Goal: Task Accomplishment & Management: Manage account settings

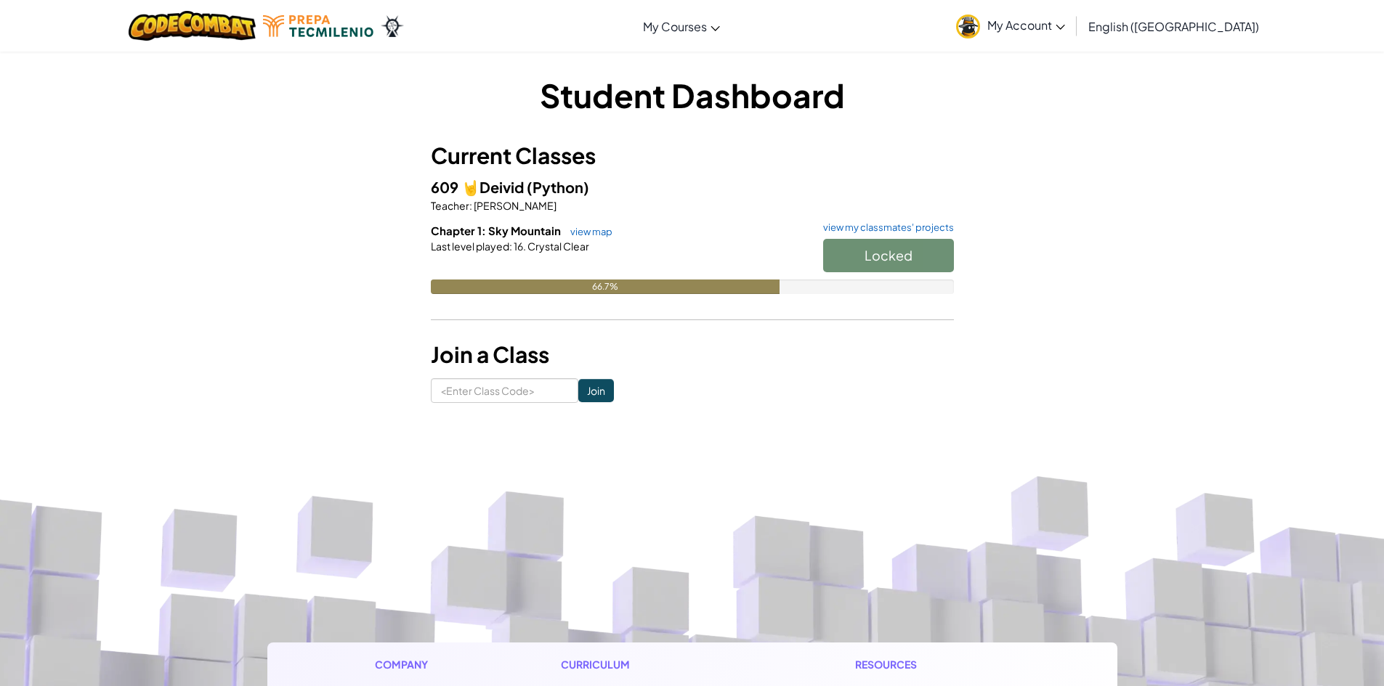
click at [882, 256] on div "Locked" at bounding box center [880, 259] width 145 height 41
click at [879, 259] on div "Locked" at bounding box center [880, 259] width 145 height 41
drag, startPoint x: 645, startPoint y: 283, endPoint x: 1013, endPoint y: 84, distance: 418.0
click at [655, 273] on div "Chapter 1: Sky Mountain view map view my classmates' projects Locked Last level…" at bounding box center [692, 269] width 523 height 93
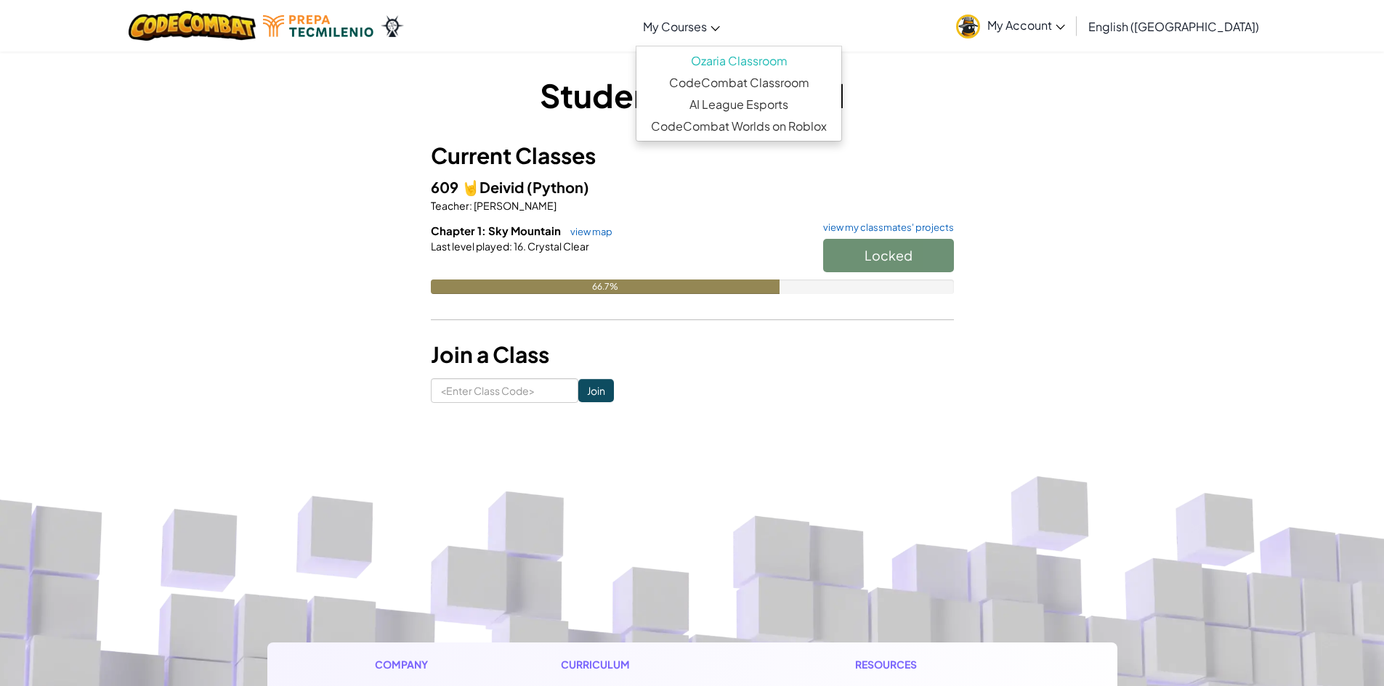
click at [716, 38] on link "My Courses" at bounding box center [682, 26] width 92 height 39
click at [752, 60] on link "Ozaria Classroom" at bounding box center [738, 61] width 205 height 22
click at [920, 139] on h3 "Current Classes" at bounding box center [692, 155] width 523 height 33
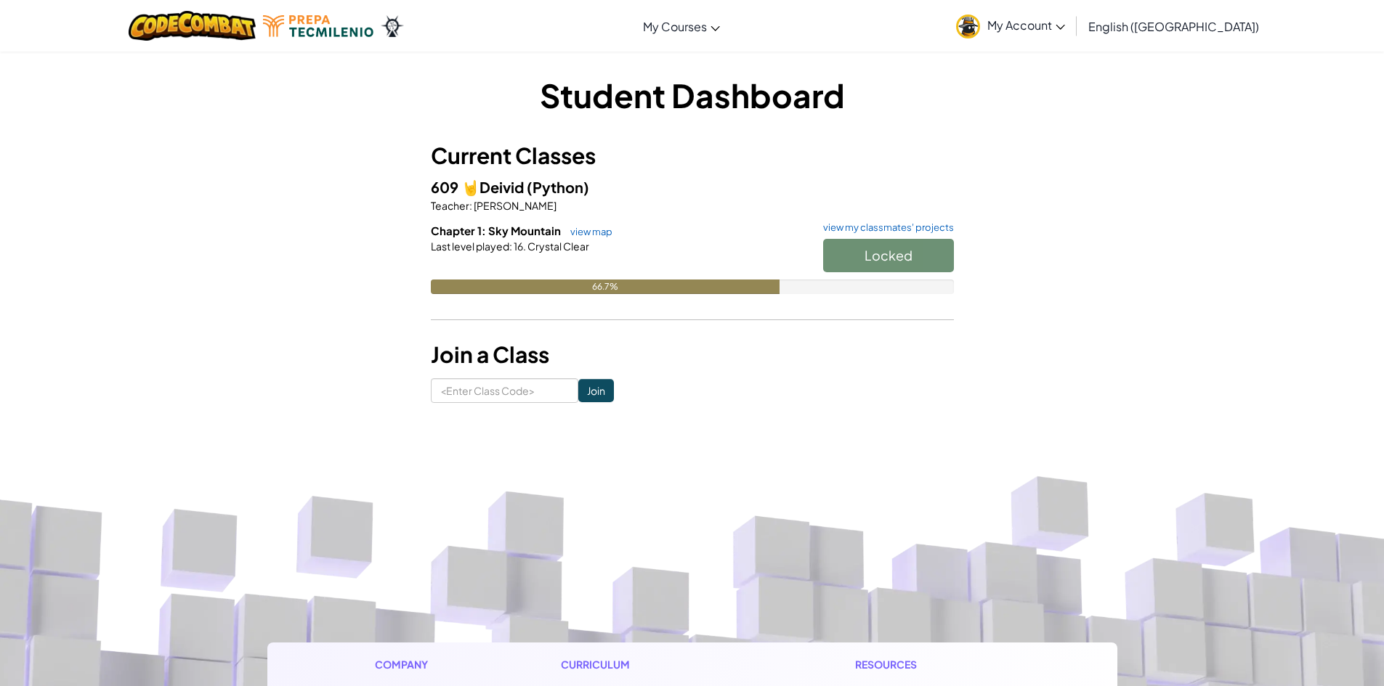
click at [917, 251] on div "Locked" at bounding box center [880, 259] width 145 height 41
click at [593, 273] on div at bounding box center [692, 267] width 523 height 26
click at [884, 251] on div "Locked" at bounding box center [880, 259] width 145 height 41
click at [896, 224] on link "view my classmates' projects" at bounding box center [885, 227] width 138 height 9
click at [1072, 7] on link "My Account" at bounding box center [1010, 26] width 123 height 46
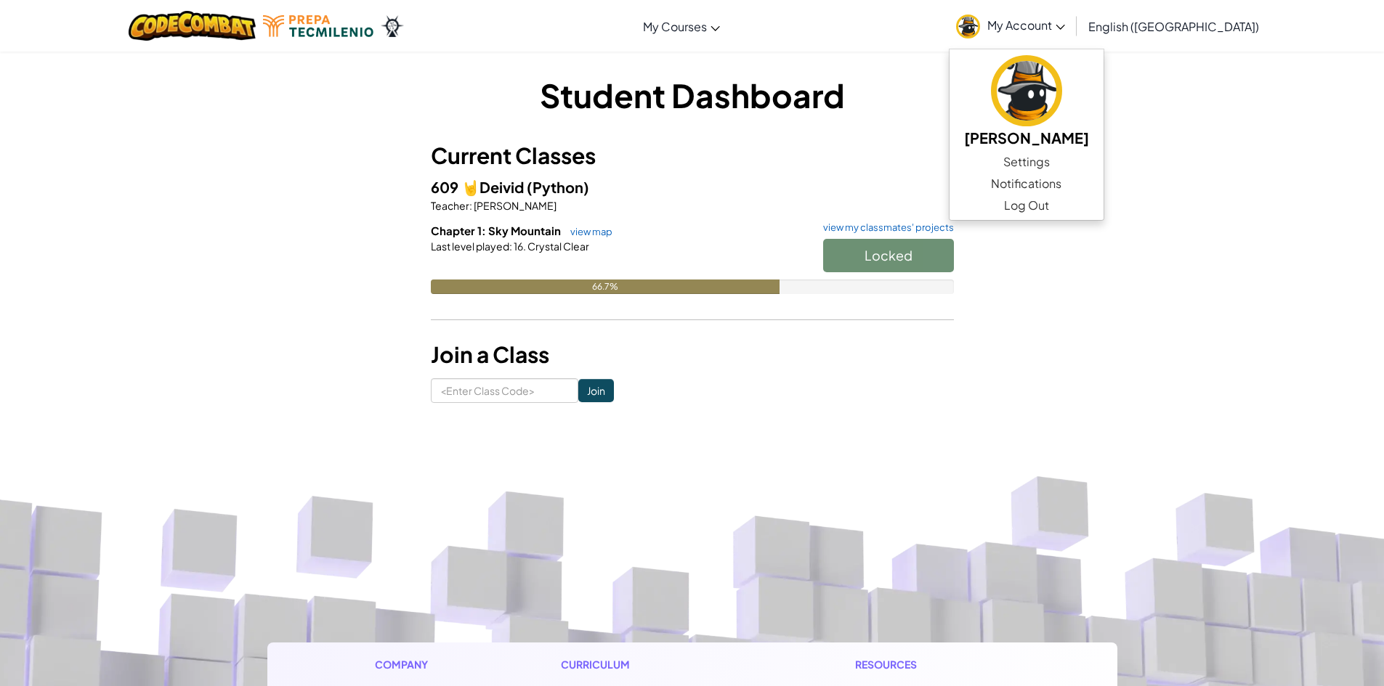
click at [830, 109] on h1 "Student Dashboard" at bounding box center [692, 95] width 523 height 45
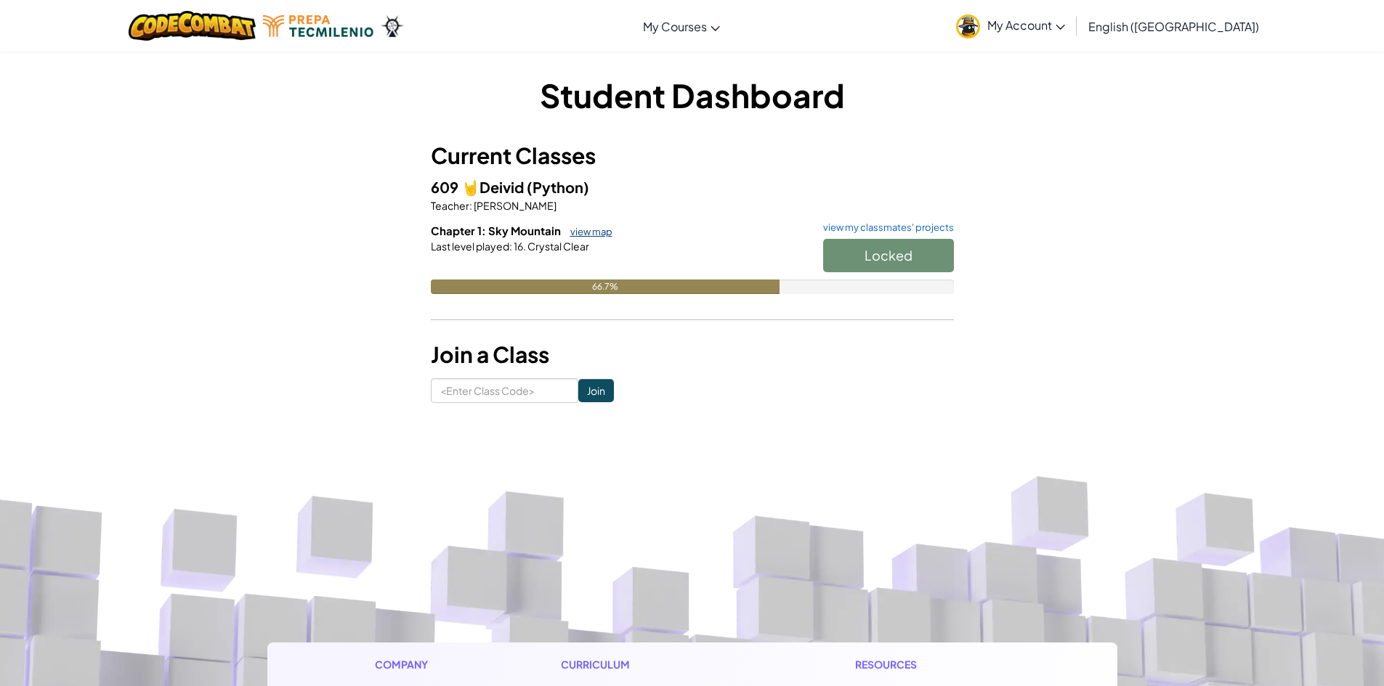
click at [599, 234] on link "view map" at bounding box center [587, 232] width 49 height 12
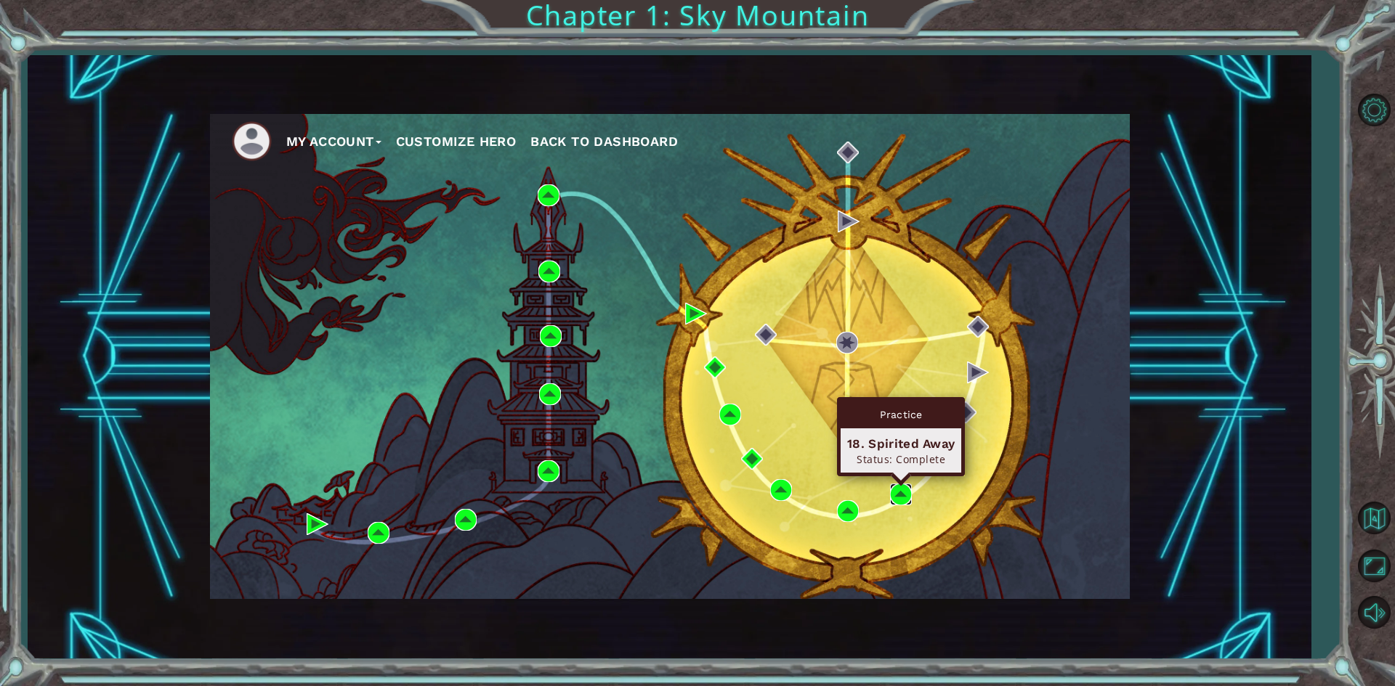
click at [905, 495] on img at bounding box center [901, 495] width 22 height 22
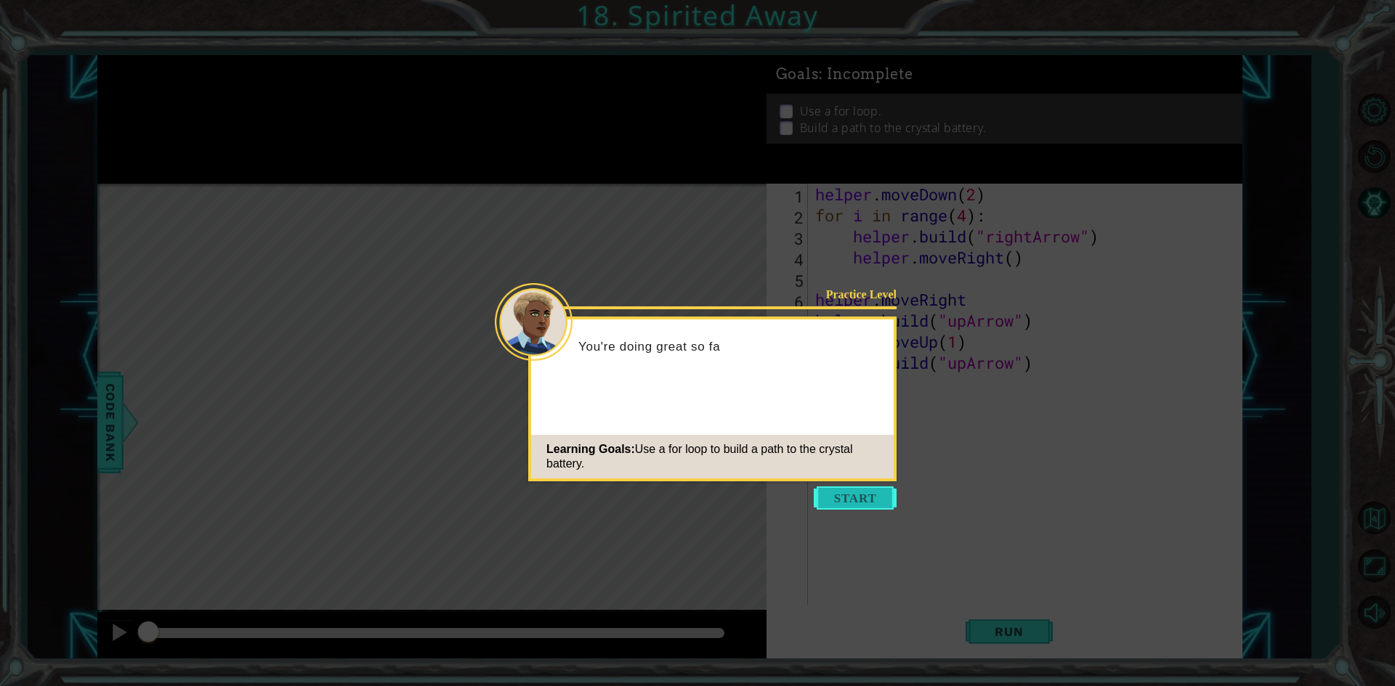
click at [845, 497] on button "Start" at bounding box center [855, 498] width 83 height 23
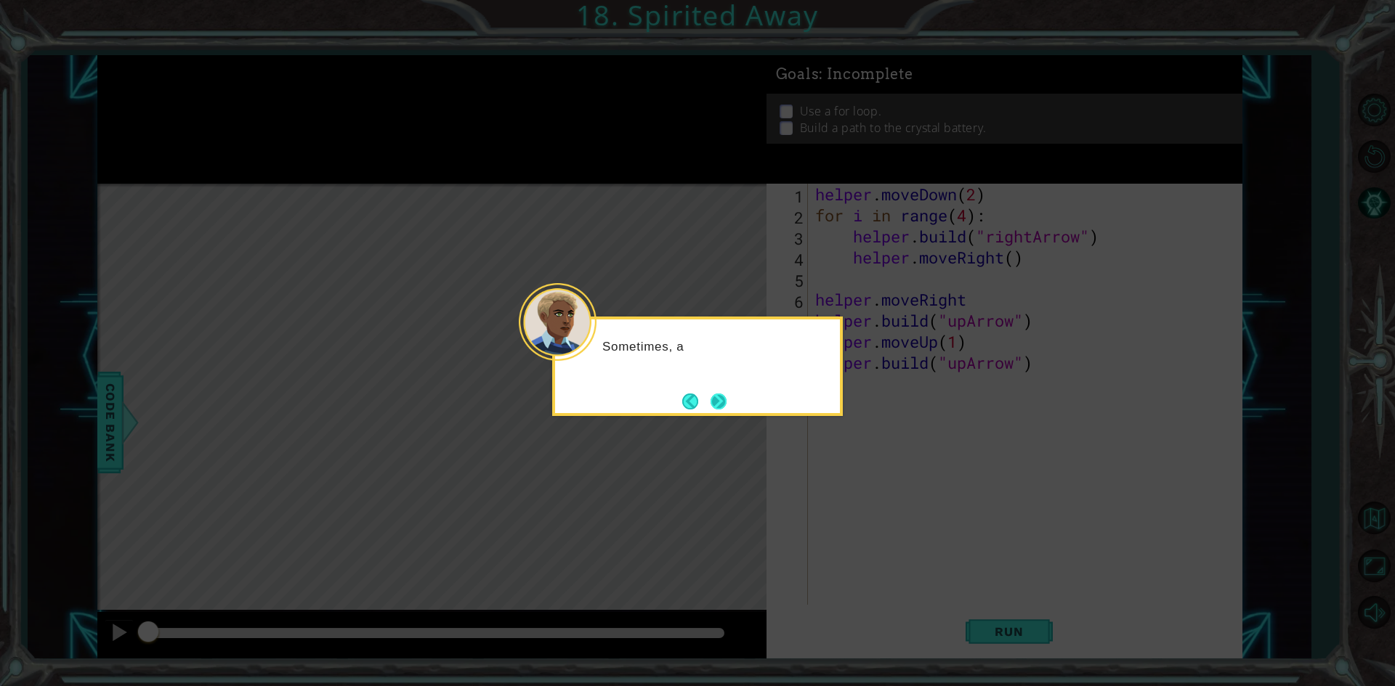
click at [726, 402] on button "Next" at bounding box center [718, 401] width 17 height 17
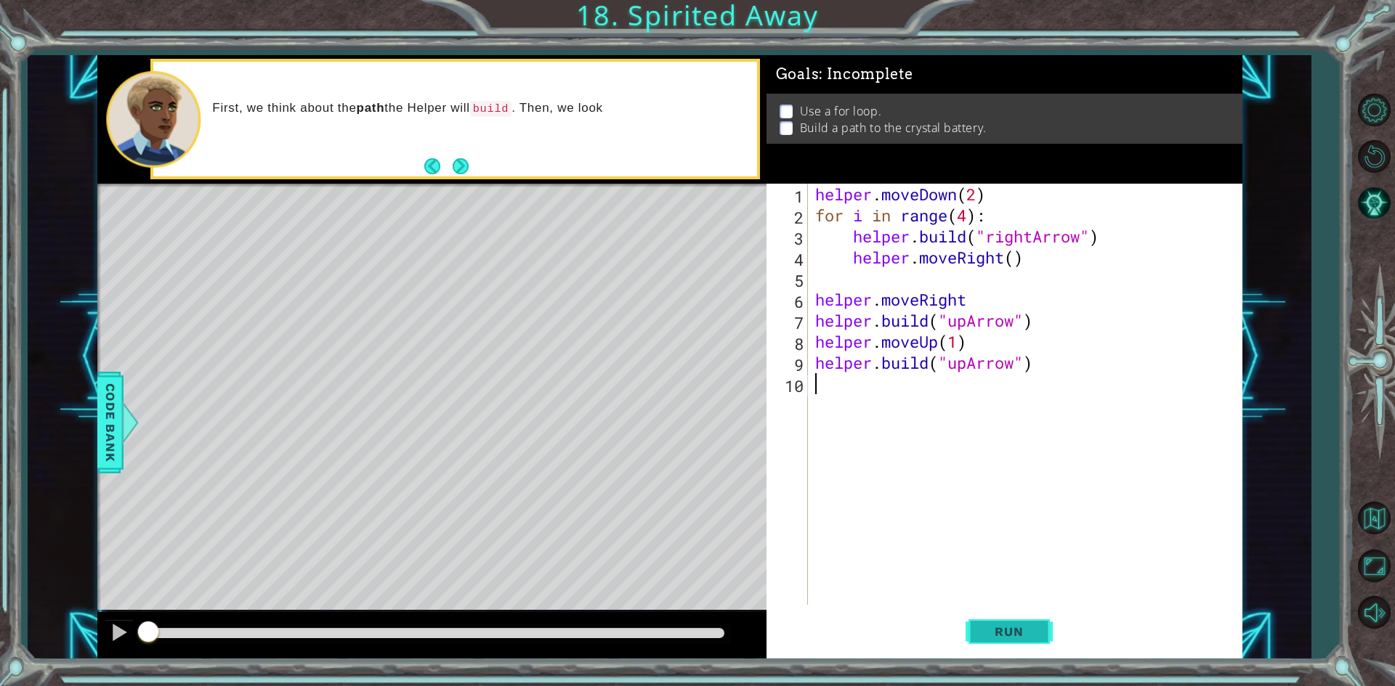
click at [1005, 632] on button "Run" at bounding box center [1008, 632] width 87 height 47
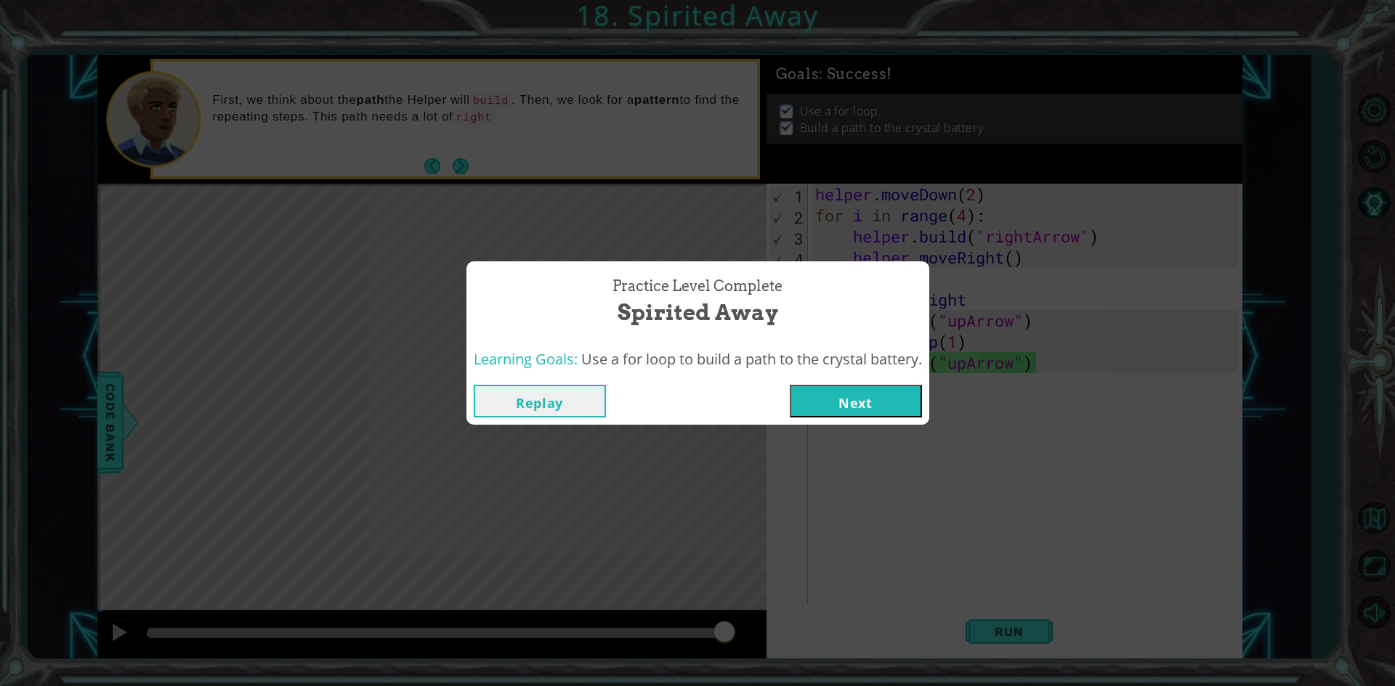
drag, startPoint x: 514, startPoint y: 631, endPoint x: 839, endPoint y: 701, distance: 333.0
click at [839, 686] on html "1 ההההההההההההההההההההההההההההההההההההההההההההההההההההההההההההההההההההההההההההה…" at bounding box center [697, 343] width 1395 height 686
click at [874, 415] on button "Next" at bounding box center [856, 401] width 132 height 33
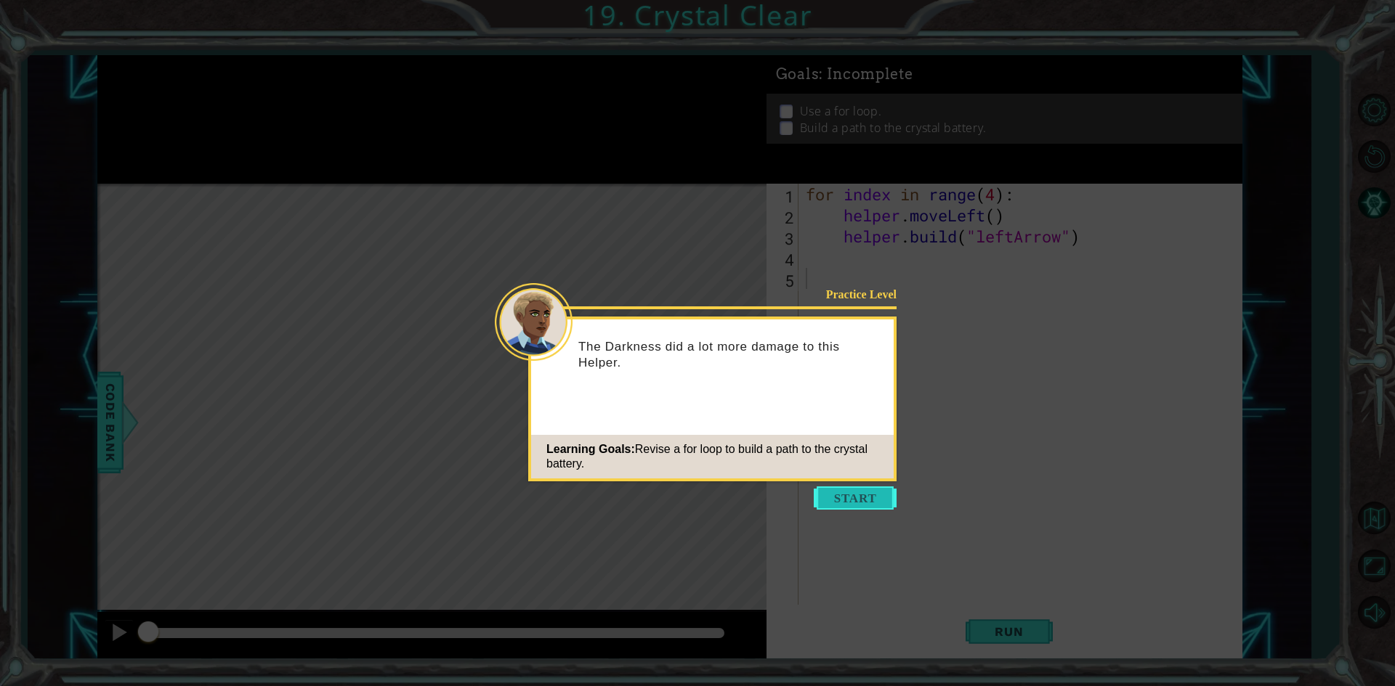
click at [858, 498] on button "Start" at bounding box center [855, 498] width 83 height 23
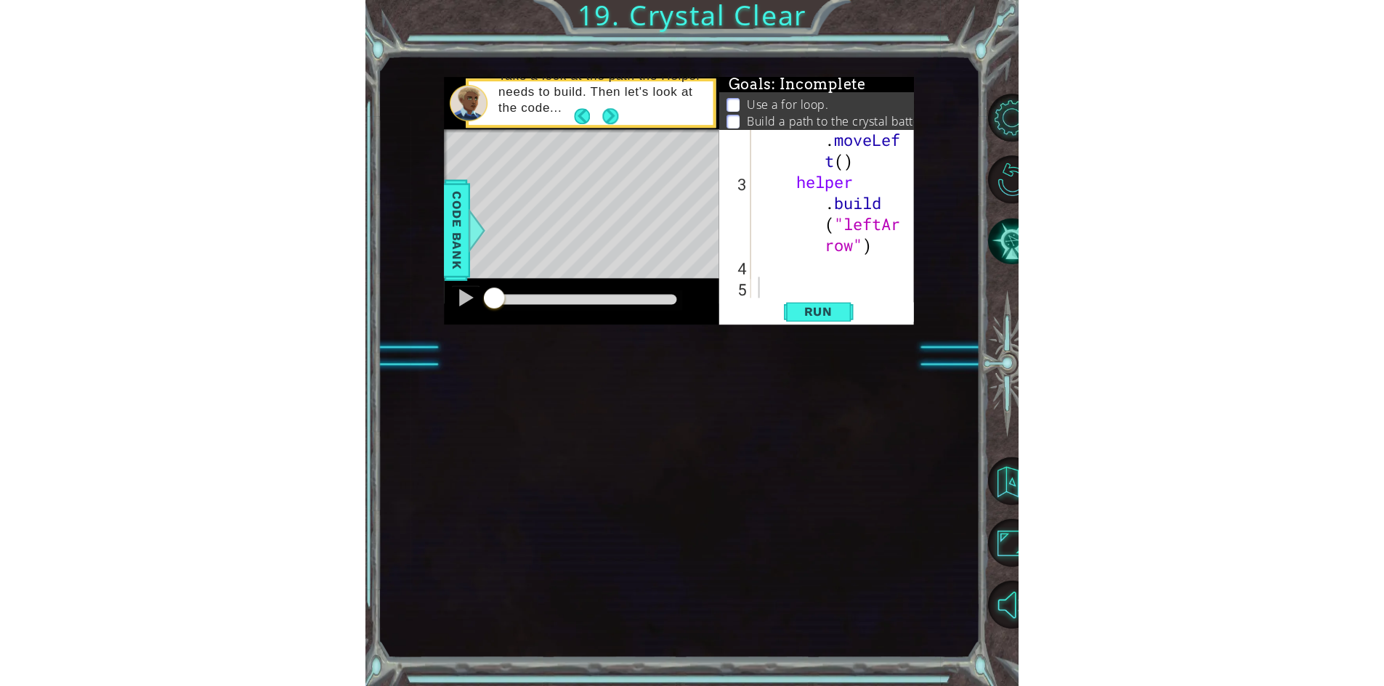
scroll to position [21, 0]
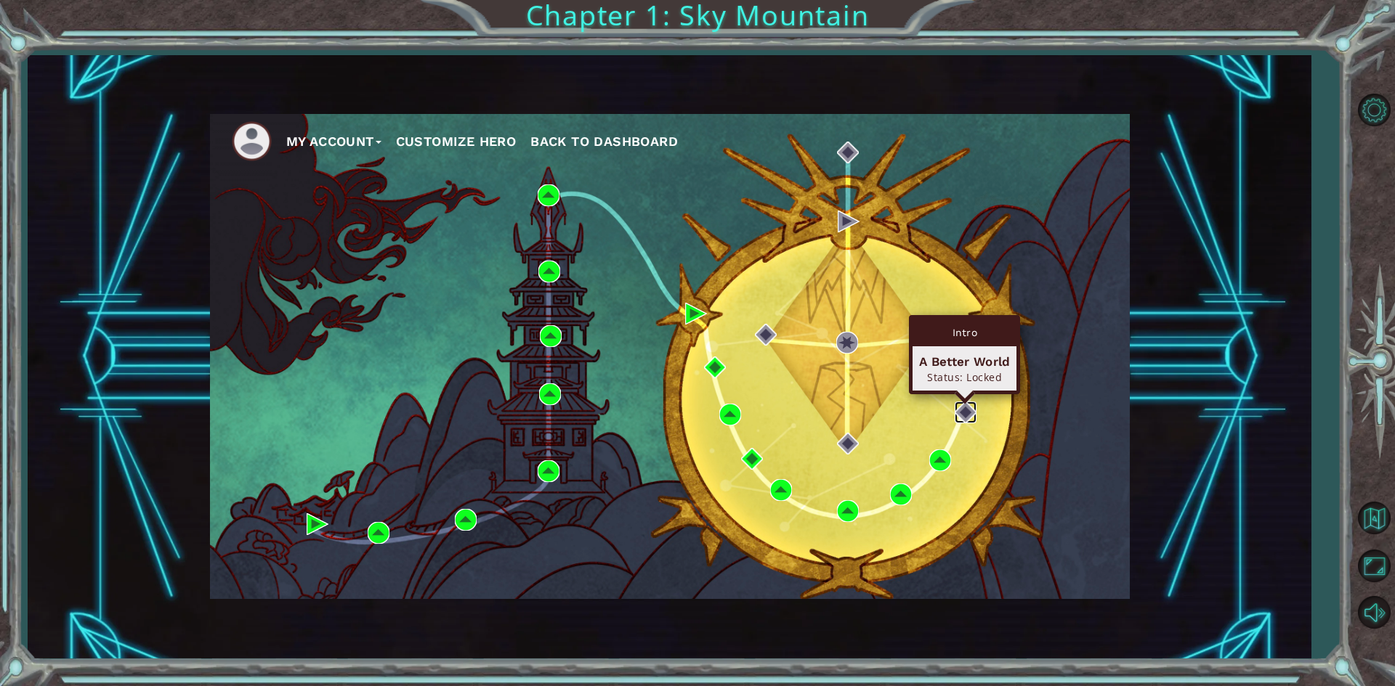
click at [965, 418] on img at bounding box center [965, 413] width 22 height 22
click at [465, 137] on button "Customize Hero" at bounding box center [456, 142] width 121 height 22
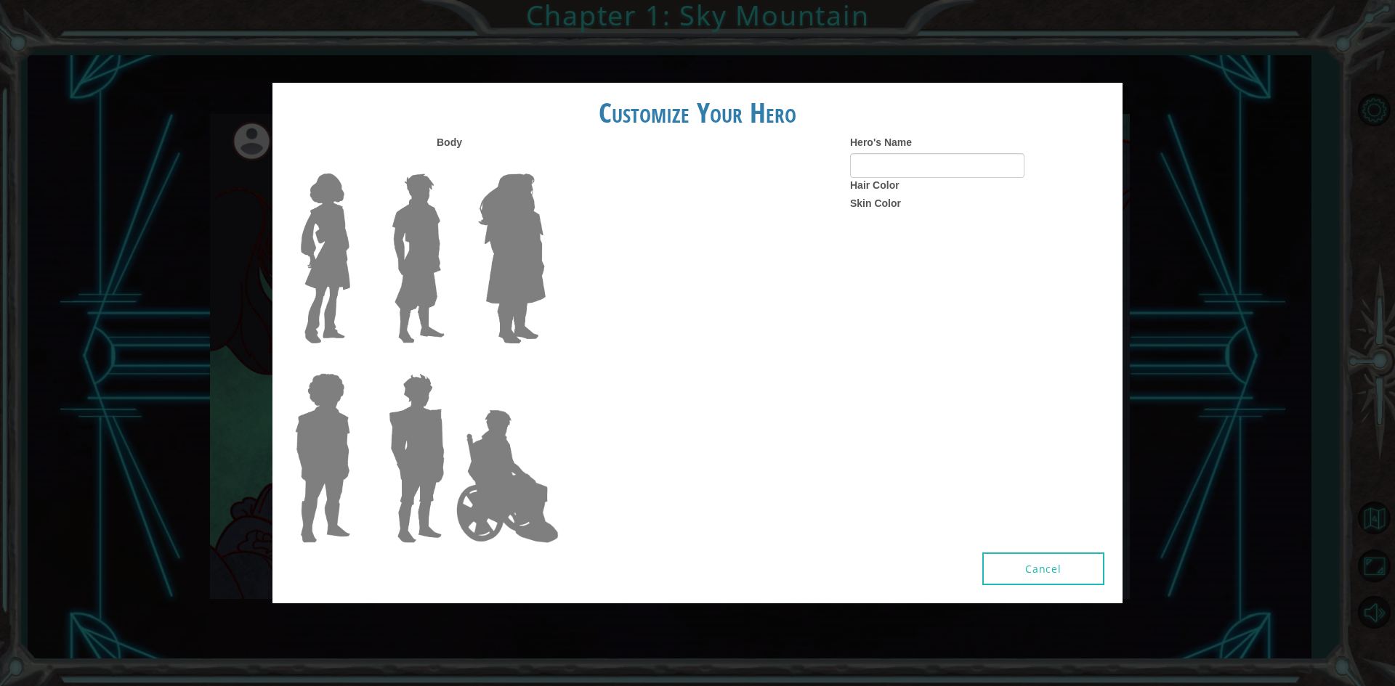
type input "Xann"
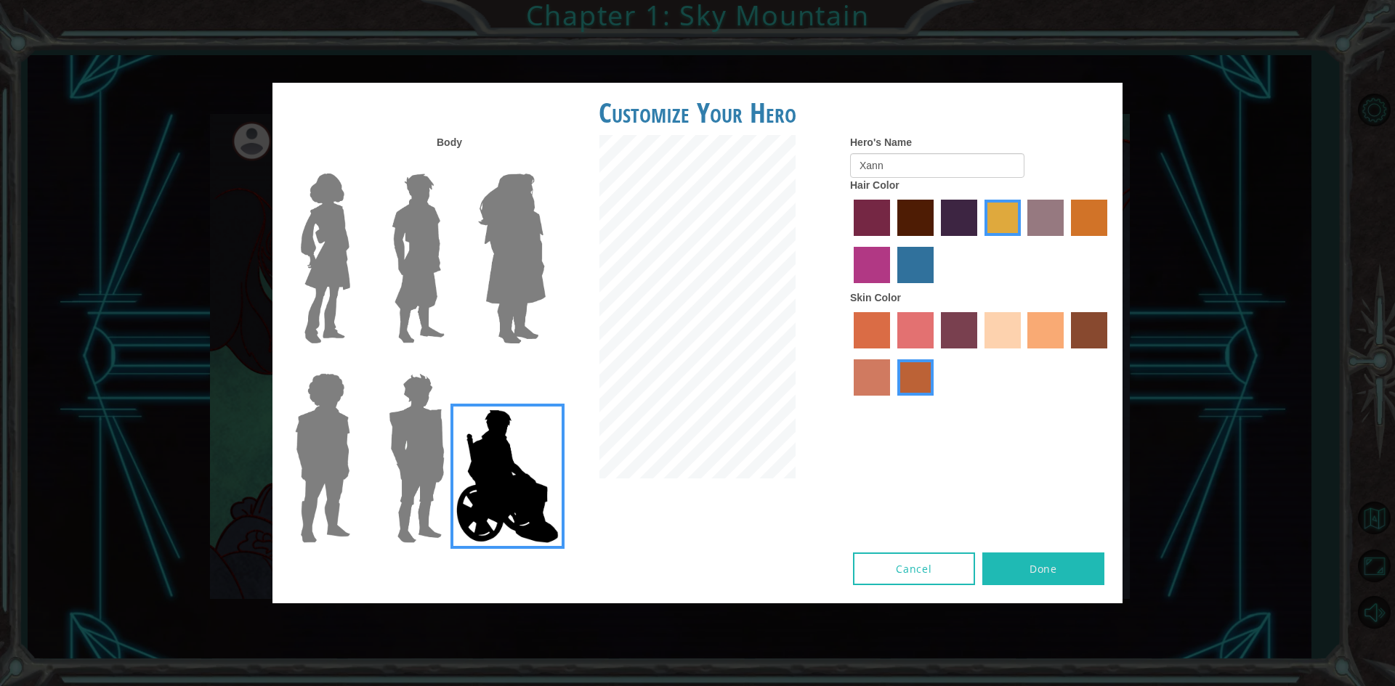
click at [919, 214] on label "maroon hair color" at bounding box center [915, 218] width 36 height 36
click at [892, 241] on input "maroon hair color" at bounding box center [892, 241] width 0 height 0
click at [1010, 215] on label "tulip tree hair color" at bounding box center [1002, 218] width 36 height 36
click at [979, 241] on input "tulip tree hair color" at bounding box center [979, 241] width 0 height 0
click at [1031, 344] on label "tacao skin color" at bounding box center [1045, 330] width 36 height 36
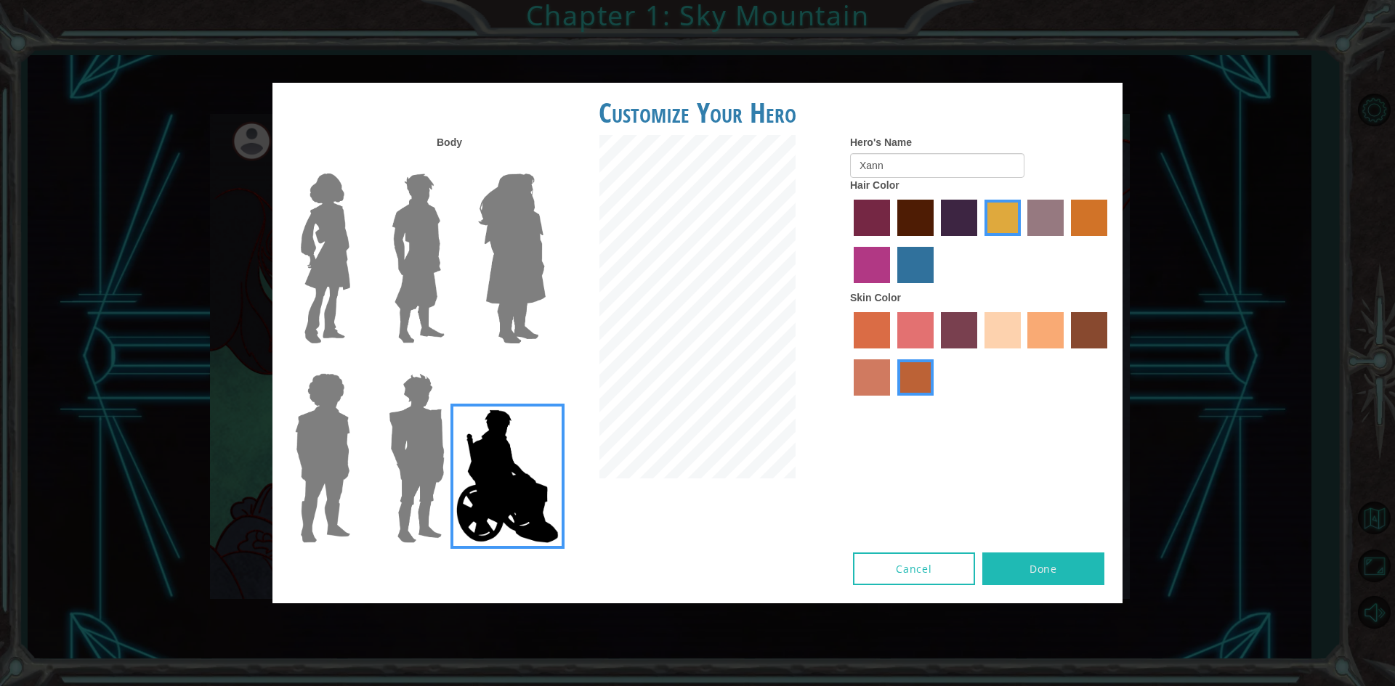
click at [1023, 354] on input "tacao skin color" at bounding box center [1023, 354] width 0 height 0
drag, startPoint x: 997, startPoint y: 336, endPoint x: 1005, endPoint y: 328, distance: 11.3
click at [1002, 331] on label "sandy beach skin color" at bounding box center [1002, 330] width 36 height 36
click at [979, 354] on input "sandy beach skin color" at bounding box center [979, 354] width 0 height 0
click at [970, 341] on label "tosca skin color" at bounding box center [959, 330] width 36 height 36
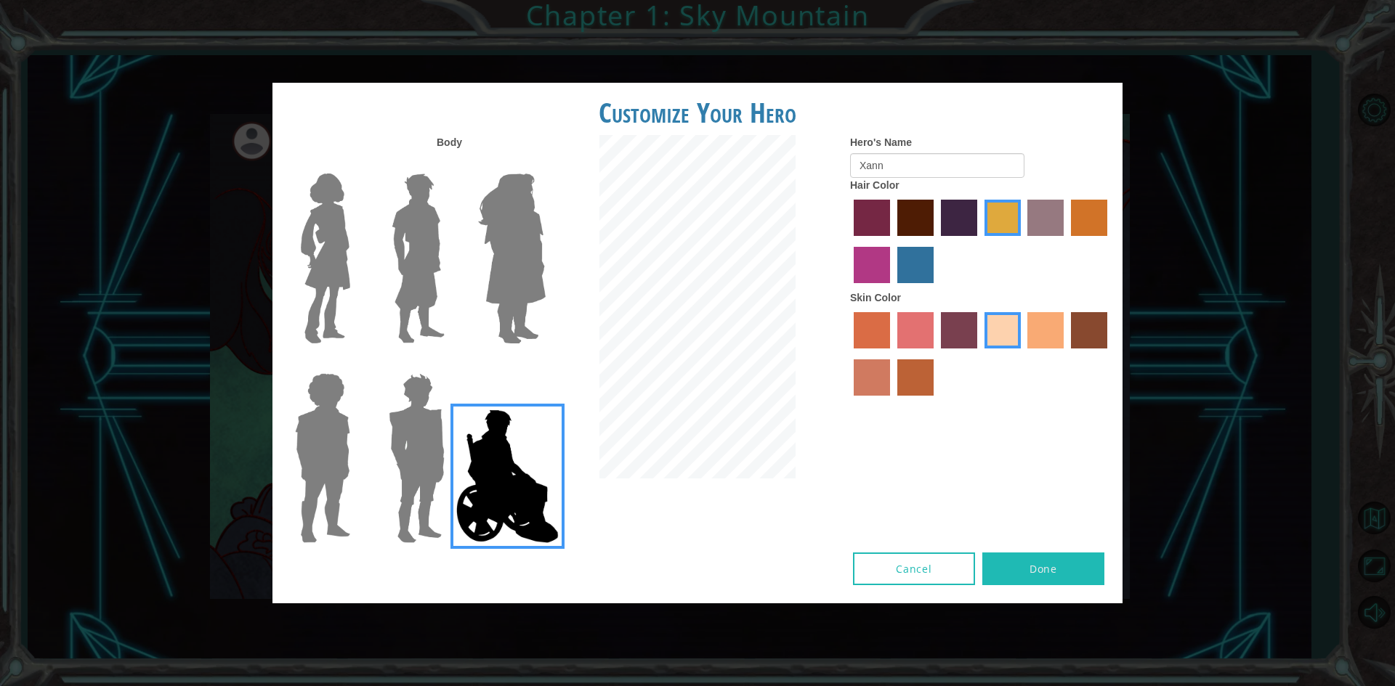
click at [936, 354] on input "tosca skin color" at bounding box center [936, 354] width 0 height 0
click at [954, 344] on label "tosca skin color" at bounding box center [959, 330] width 36 height 36
click at [936, 354] on input "tosca skin color" at bounding box center [936, 354] width 0 height 0
click at [904, 330] on label "froly skin color" at bounding box center [915, 330] width 36 height 36
click at [892, 354] on input "froly skin color" at bounding box center [892, 354] width 0 height 0
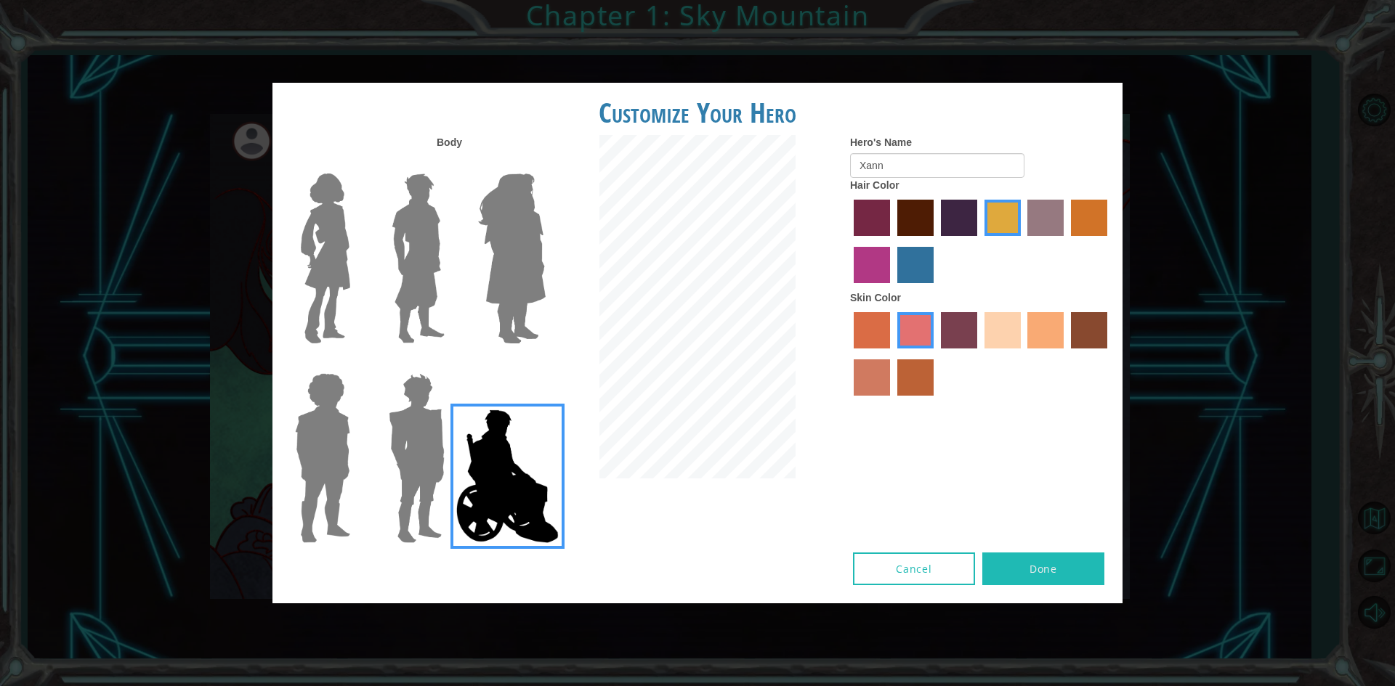
click at [952, 323] on label "tosca skin color" at bounding box center [959, 330] width 36 height 36
click at [936, 354] on input "tosca skin color" at bounding box center [936, 354] width 0 height 0
click at [1003, 213] on label "tulip tree hair color" at bounding box center [1002, 218] width 36 height 36
click at [979, 241] on input "tulip tree hair color" at bounding box center [979, 241] width 0 height 0
click at [910, 257] on label "lachmara hair color" at bounding box center [915, 265] width 36 height 36
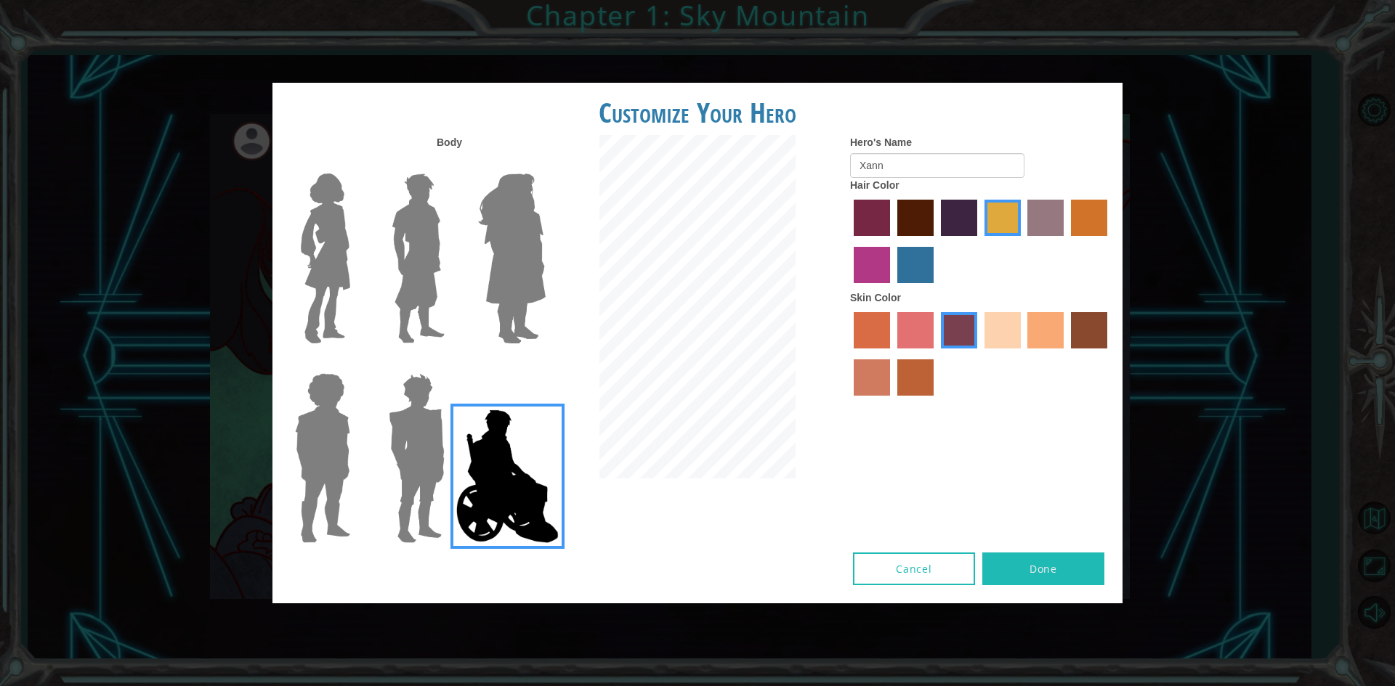
click at [892, 288] on input "lachmara hair color" at bounding box center [892, 288] width 0 height 0
click at [872, 275] on label "medium red violet hair color" at bounding box center [872, 265] width 36 height 36
click at [1109, 241] on input "medium red violet hair color" at bounding box center [1109, 241] width 0 height 0
drag, startPoint x: 907, startPoint y: 272, endPoint x: 901, endPoint y: 269, distance: 7.5
click at [903, 270] on label "lachmara hair color" at bounding box center [915, 265] width 36 height 36
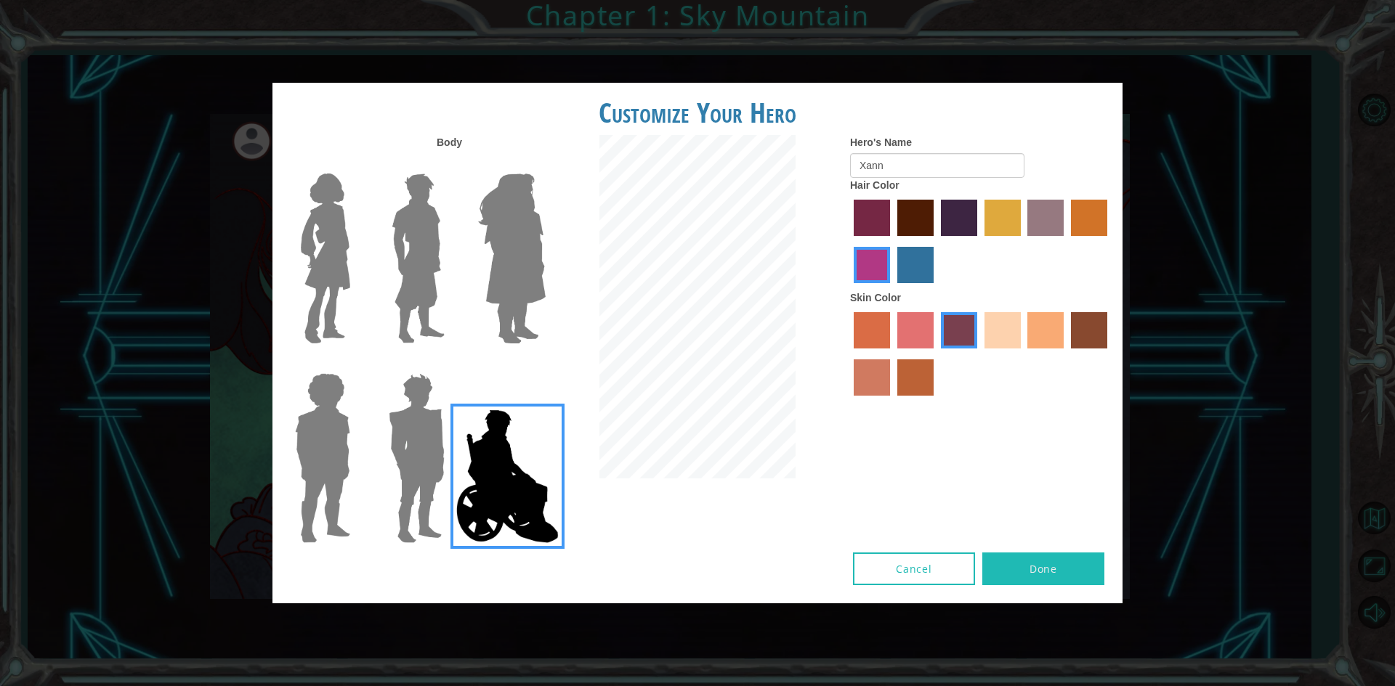
click at [892, 288] on input "lachmara hair color" at bounding box center [892, 288] width 0 height 0
click at [876, 272] on label "medium red violet hair color" at bounding box center [872, 265] width 36 height 36
click at [1109, 241] on input "medium red violet hair color" at bounding box center [1109, 241] width 0 height 0
click at [873, 212] on label "paprika hair color" at bounding box center [872, 218] width 36 height 36
click at [848, 241] on input "paprika hair color" at bounding box center [848, 241] width 0 height 0
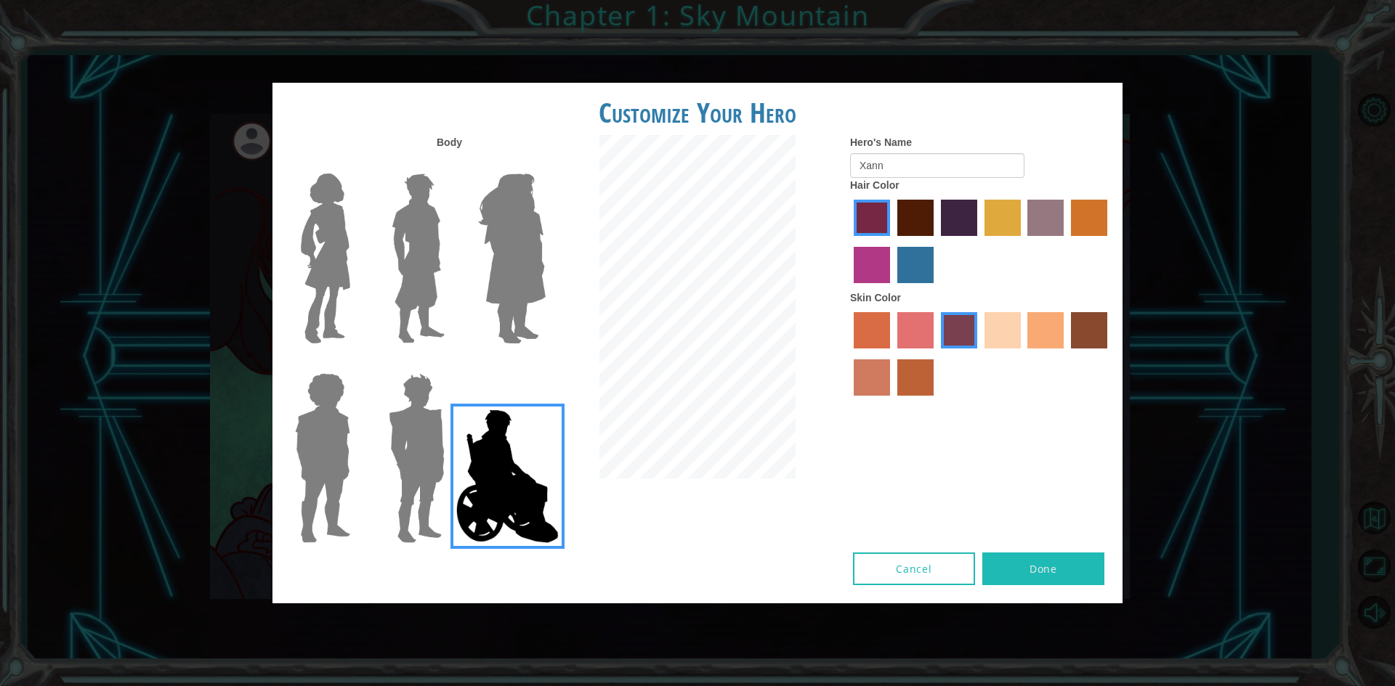
click at [1104, 222] on label "gold drop hair color" at bounding box center [1089, 218] width 36 height 36
click at [1066, 241] on input "gold drop hair color" at bounding box center [1066, 241] width 0 height 0
click at [915, 387] on label "smoke tree skin color" at bounding box center [915, 378] width 36 height 36
click at [892, 401] on input "smoke tree skin color" at bounding box center [892, 401] width 0 height 0
click at [879, 217] on label "paprika hair color" at bounding box center [872, 218] width 36 height 36
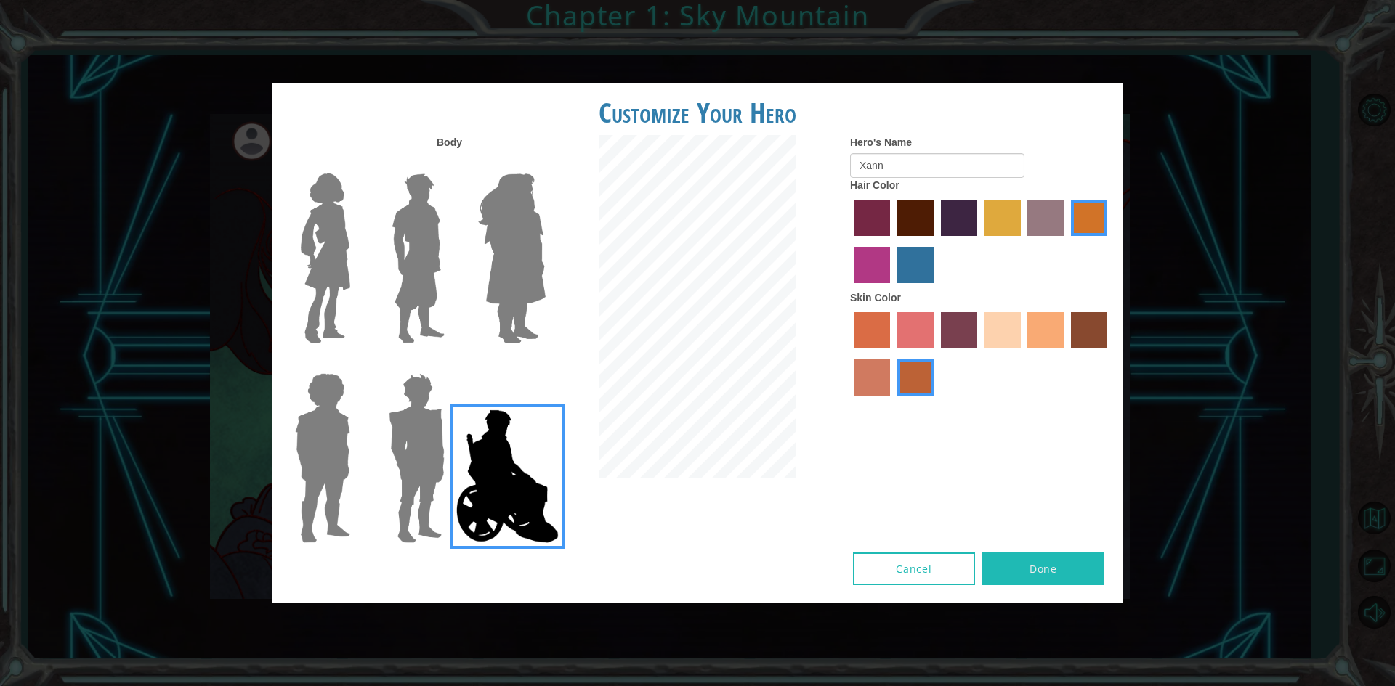
click at [848, 241] on input "paprika hair color" at bounding box center [848, 241] width 0 height 0
click at [964, 342] on label "tosca skin color" at bounding box center [959, 330] width 36 height 36
click at [936, 354] on input "tosca skin color" at bounding box center [936, 354] width 0 height 0
click at [914, 387] on label "smoke tree skin color" at bounding box center [915, 378] width 36 height 36
click at [892, 401] on input "smoke tree skin color" at bounding box center [892, 401] width 0 height 0
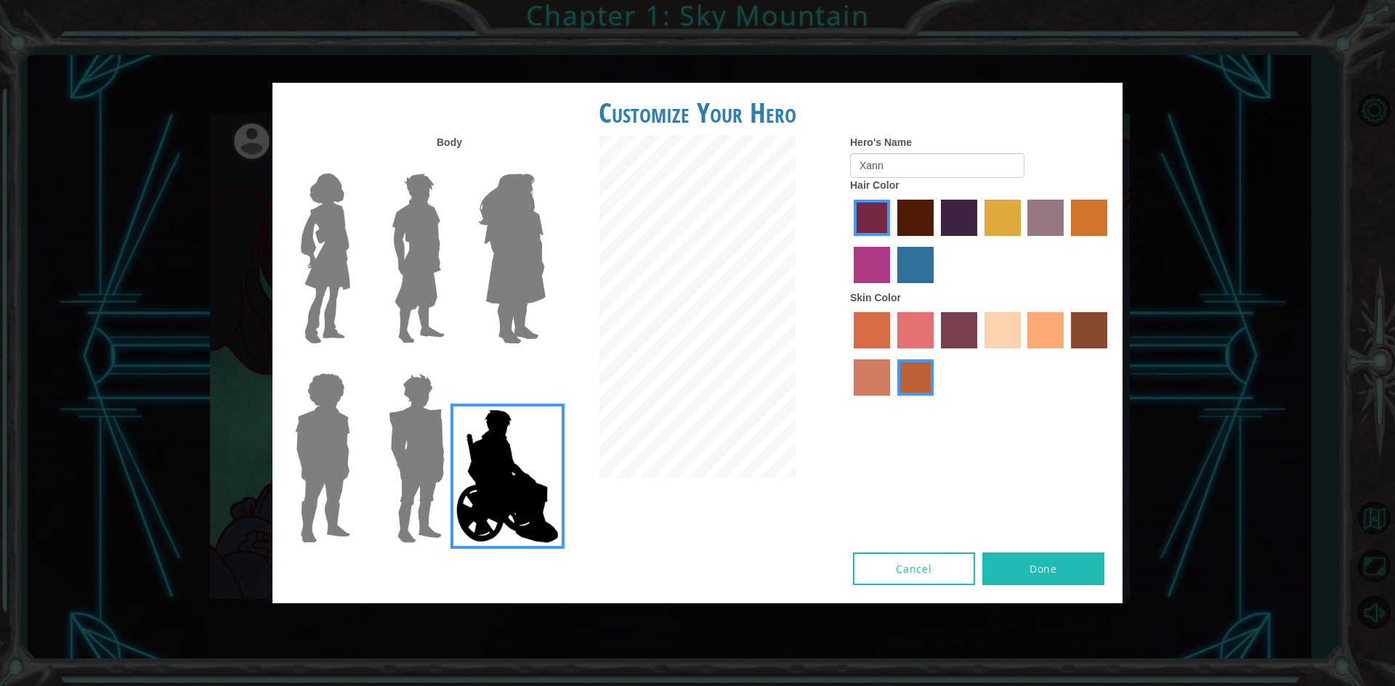
click at [854, 397] on div at bounding box center [981, 356] width 262 height 94
click at [874, 378] on label "burning sand skin color" at bounding box center [872, 378] width 36 height 36
click at [1109, 354] on input "burning sand skin color" at bounding box center [1109, 354] width 0 height 0
click at [909, 368] on label "smoke tree skin color" at bounding box center [915, 378] width 36 height 36
click at [892, 401] on input "smoke tree skin color" at bounding box center [892, 401] width 0 height 0
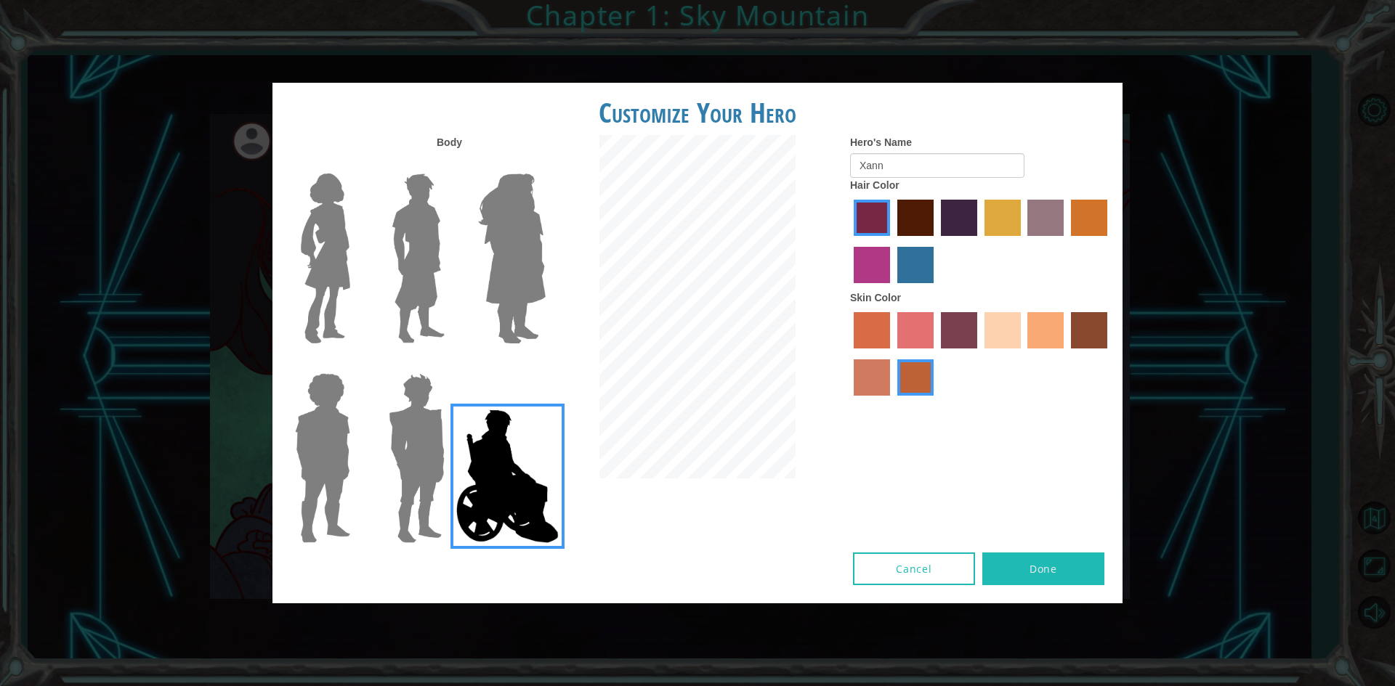
click at [1084, 211] on label "gold drop hair color" at bounding box center [1089, 218] width 36 height 36
click at [1066, 241] on input "gold drop hair color" at bounding box center [1066, 241] width 0 height 0
click at [879, 321] on label "sorbus skin color" at bounding box center [872, 330] width 36 height 36
click at [848, 354] on input "sorbus skin color" at bounding box center [848, 354] width 0 height 0
click at [920, 378] on label "smoke tree skin color" at bounding box center [915, 378] width 36 height 36
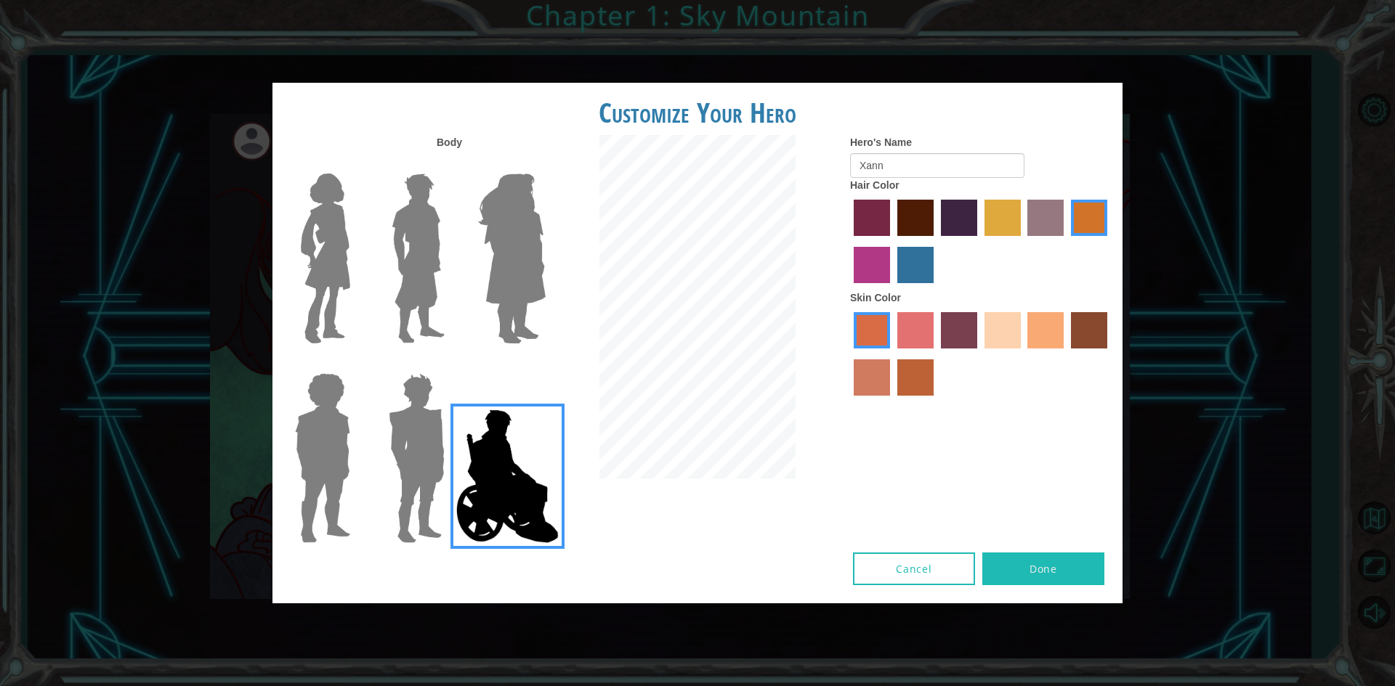
click at [892, 401] on input "smoke tree skin color" at bounding box center [892, 401] width 0 height 0
click at [1090, 338] on label "karma skin color" at bounding box center [1089, 330] width 36 height 36
click at [1066, 354] on input "karma skin color" at bounding box center [1066, 354] width 0 height 0
click at [912, 206] on label "maroon hair color" at bounding box center [915, 218] width 36 height 36
click at [892, 241] on input "maroon hair color" at bounding box center [892, 241] width 0 height 0
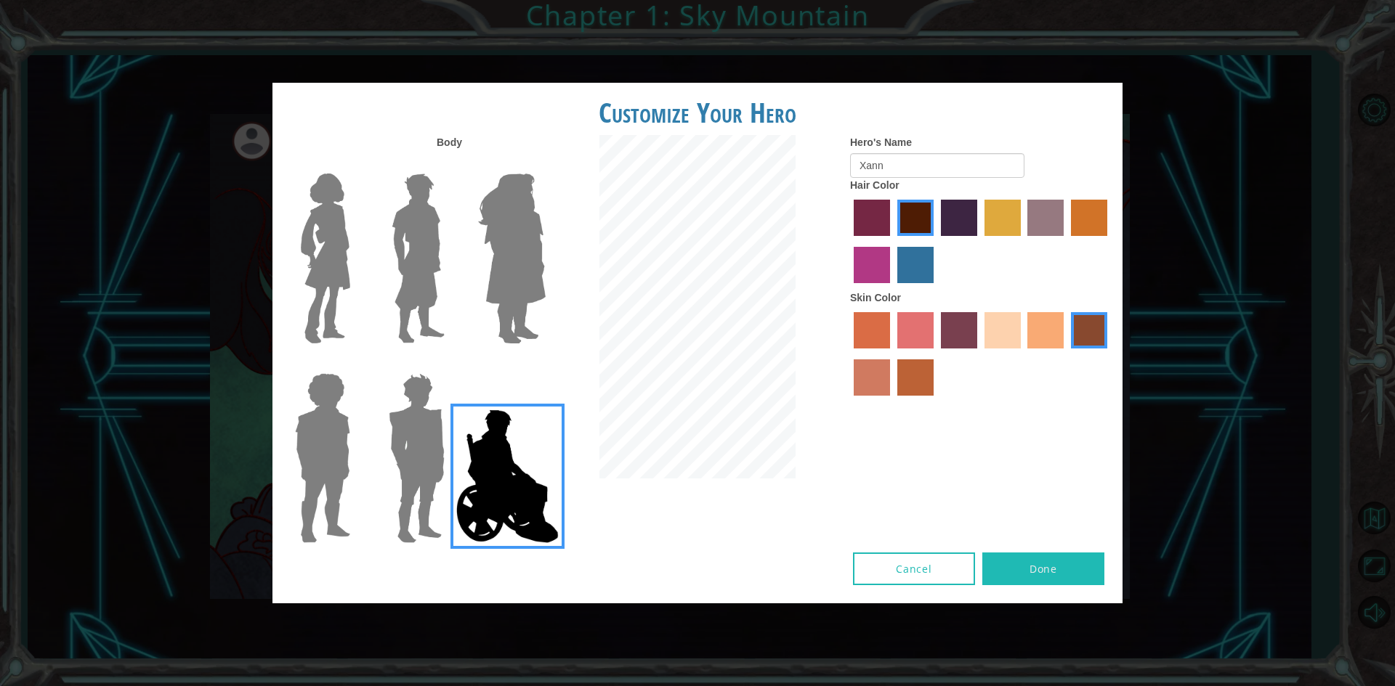
click at [1048, 330] on label "tacao skin color" at bounding box center [1045, 330] width 36 height 36
click at [1023, 354] on input "tacao skin color" at bounding box center [1023, 354] width 0 height 0
click at [988, 337] on label "sandy beach skin color" at bounding box center [1002, 330] width 36 height 36
click at [979, 354] on input "sandy beach skin color" at bounding box center [979, 354] width 0 height 0
click at [1001, 230] on label "tulip tree hair color" at bounding box center [1002, 218] width 36 height 36
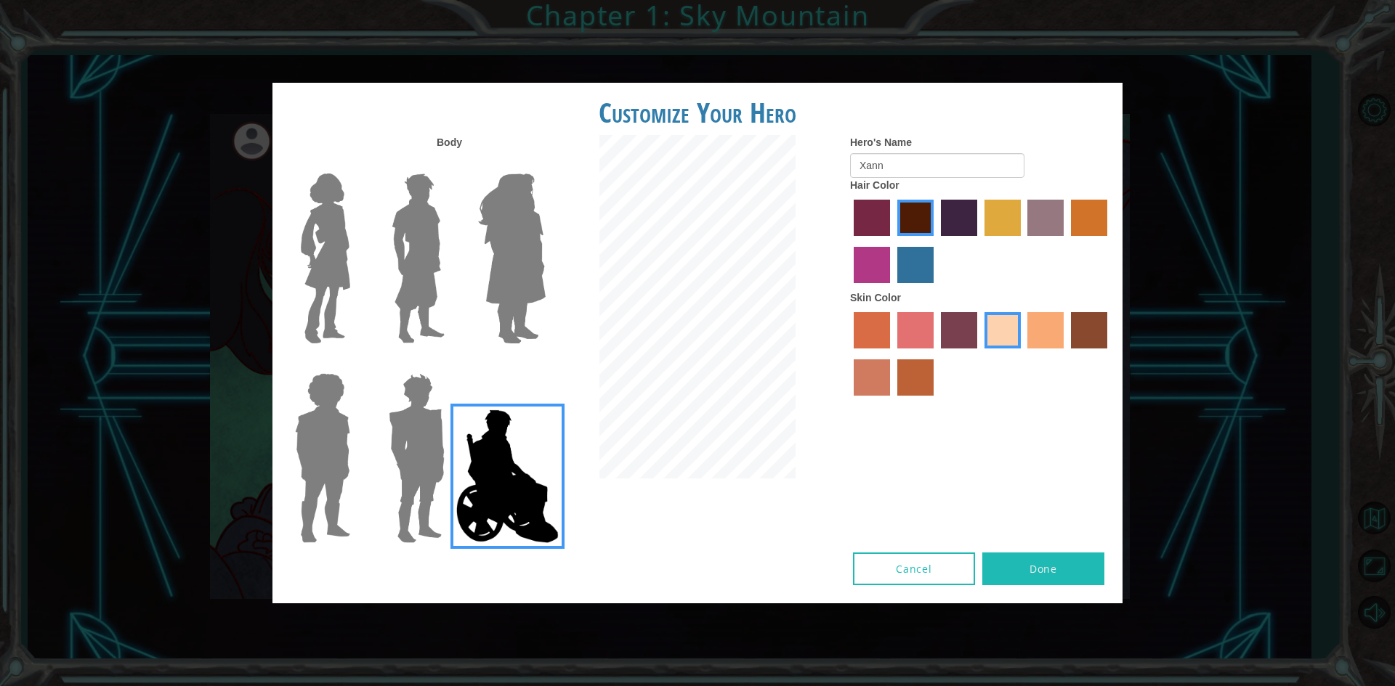
click at [979, 241] on input "tulip tree hair color" at bounding box center [979, 241] width 0 height 0
click at [1044, 319] on label "tacao skin color" at bounding box center [1045, 330] width 36 height 36
click at [1023, 354] on input "tacao skin color" at bounding box center [1023, 354] width 0 height 0
click at [997, 342] on label "sandy beach skin color" at bounding box center [1002, 330] width 36 height 36
click at [979, 354] on input "sandy beach skin color" at bounding box center [979, 354] width 0 height 0
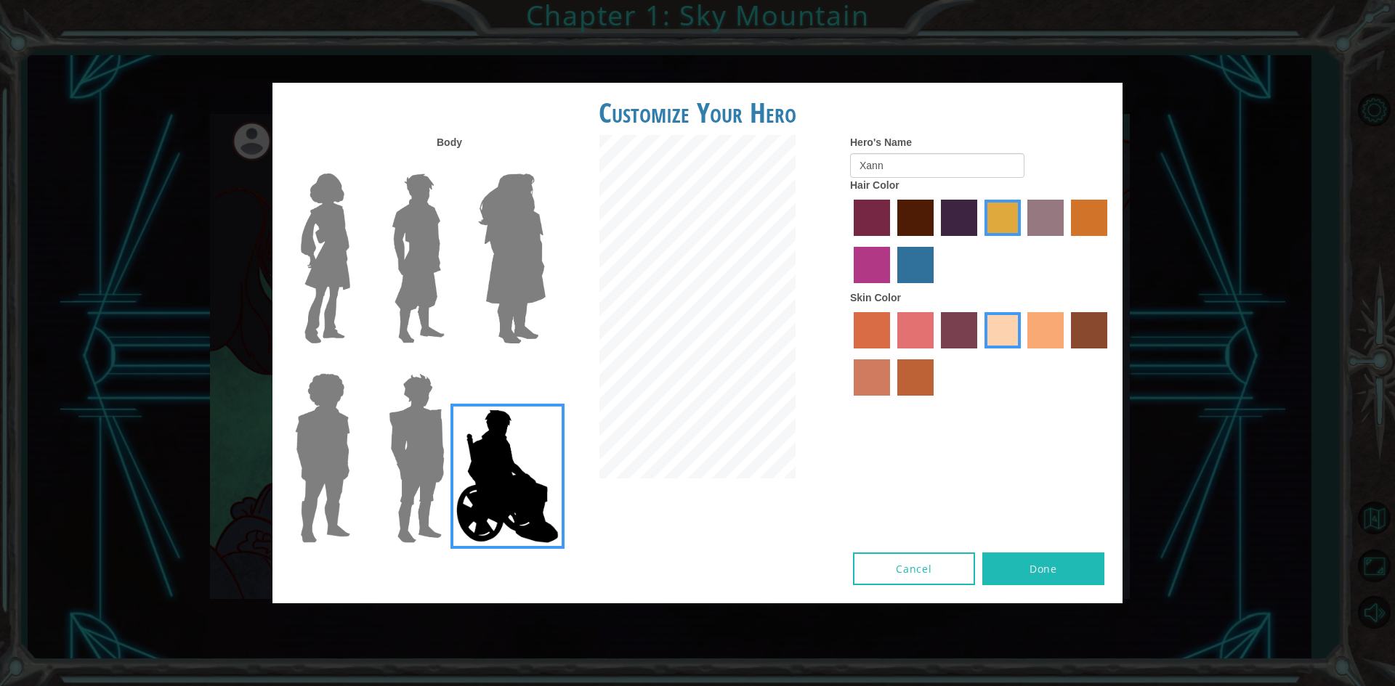
click at [896, 381] on div at bounding box center [981, 356] width 262 height 94
click at [916, 372] on label "smoke tree skin color" at bounding box center [915, 378] width 36 height 36
click at [892, 401] on input "smoke tree skin color" at bounding box center [892, 401] width 0 height 0
click at [880, 384] on label "burning sand skin color" at bounding box center [872, 378] width 36 height 36
click at [1109, 354] on input "burning sand skin color" at bounding box center [1109, 354] width 0 height 0
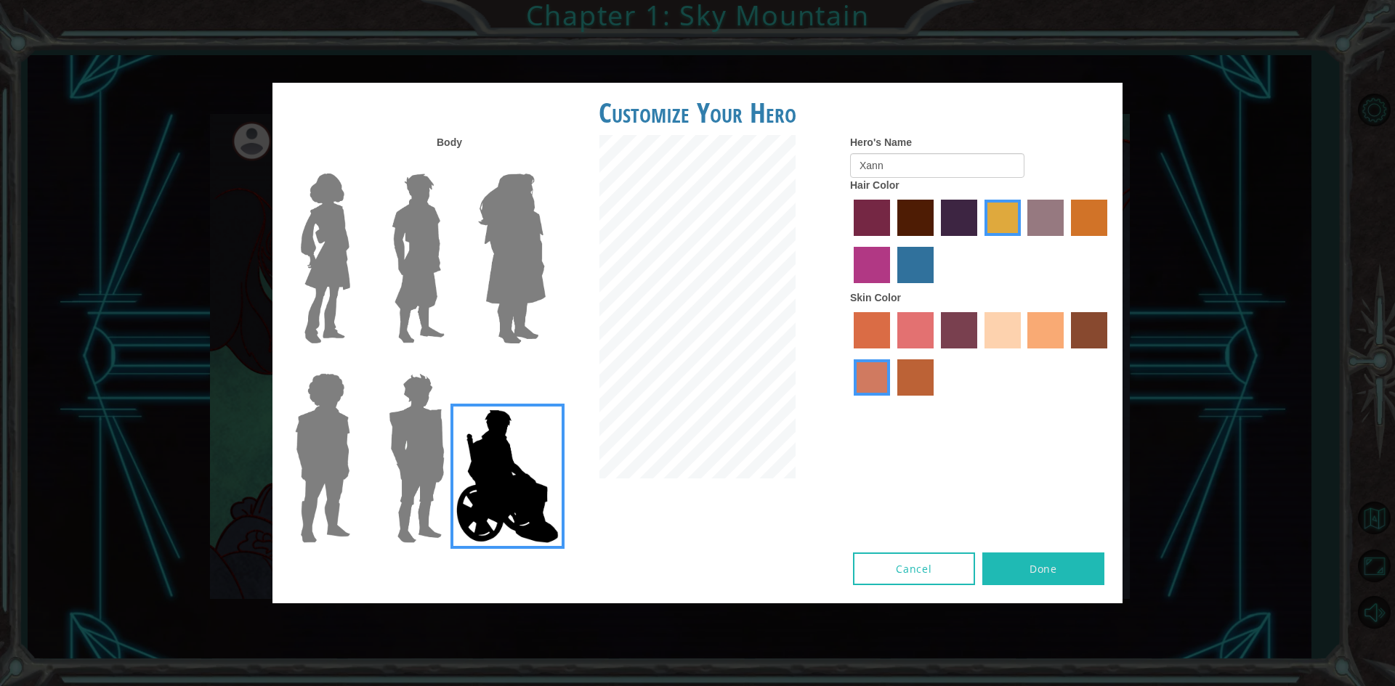
click at [892, 340] on div at bounding box center [981, 356] width 262 height 94
click at [876, 366] on label "burning sand skin color" at bounding box center [872, 378] width 36 height 36
click at [1109, 354] on input "burning sand skin color" at bounding box center [1109, 354] width 0 height 0
click at [890, 343] on div at bounding box center [981, 356] width 262 height 94
click at [872, 338] on label "sorbus skin color" at bounding box center [872, 330] width 36 height 36
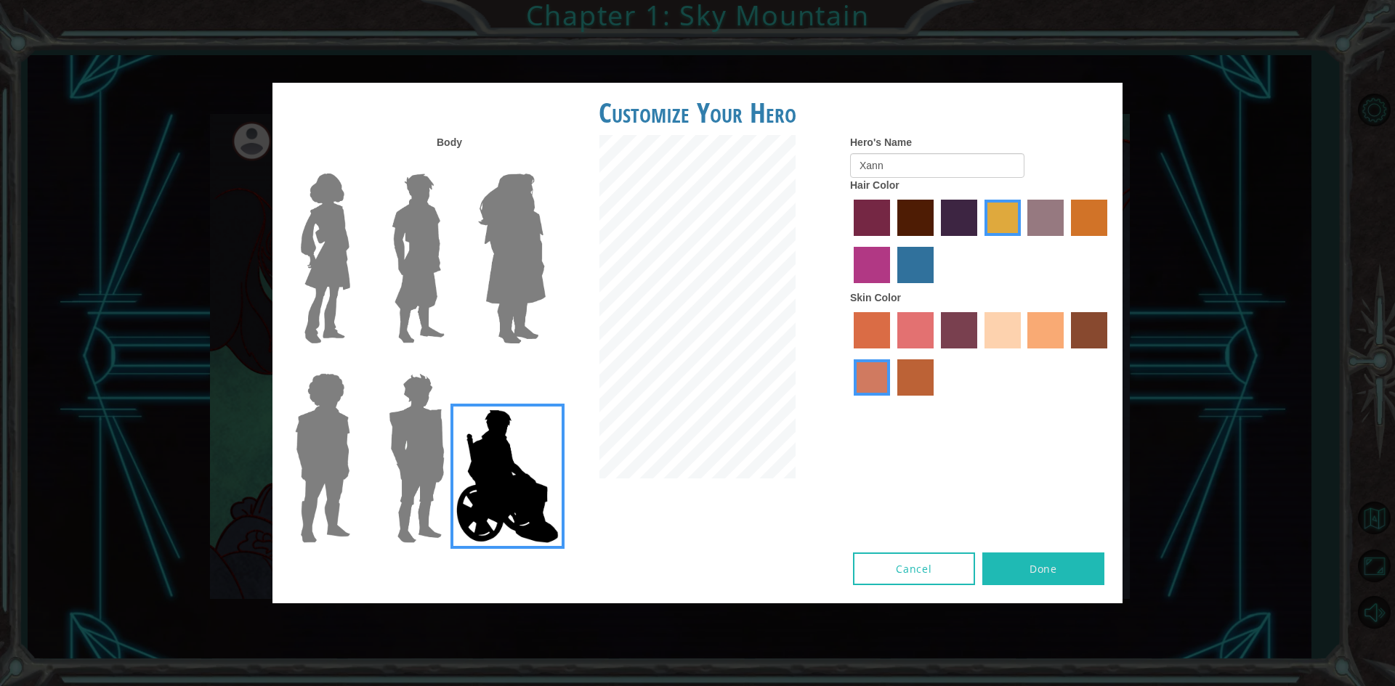
click at [848, 354] on input "sorbus skin color" at bounding box center [848, 354] width 0 height 0
click at [984, 332] on div at bounding box center [981, 356] width 262 height 94
click at [993, 332] on label "sandy beach skin color" at bounding box center [1002, 330] width 36 height 36
click at [979, 354] on input "sandy beach skin color" at bounding box center [979, 354] width 0 height 0
click at [857, 216] on label "paprika hair color" at bounding box center [872, 218] width 36 height 36
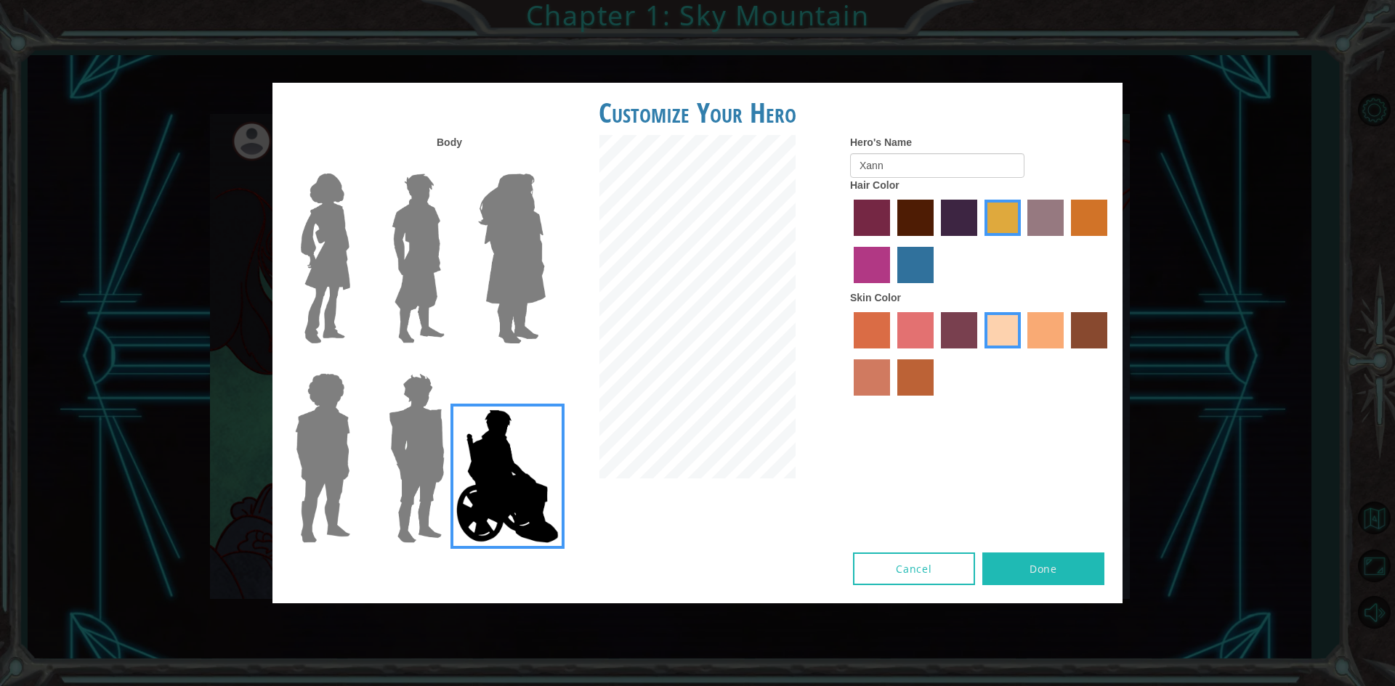
click at [848, 241] on input "paprika hair color" at bounding box center [848, 241] width 0 height 0
click at [968, 329] on label "tosca skin color" at bounding box center [959, 330] width 36 height 36
click at [936, 354] on input "tosca skin color" at bounding box center [936, 354] width 0 height 0
click at [862, 273] on label "medium red violet hair color" at bounding box center [872, 265] width 36 height 36
click at [1109, 241] on input "medium red violet hair color" at bounding box center [1109, 241] width 0 height 0
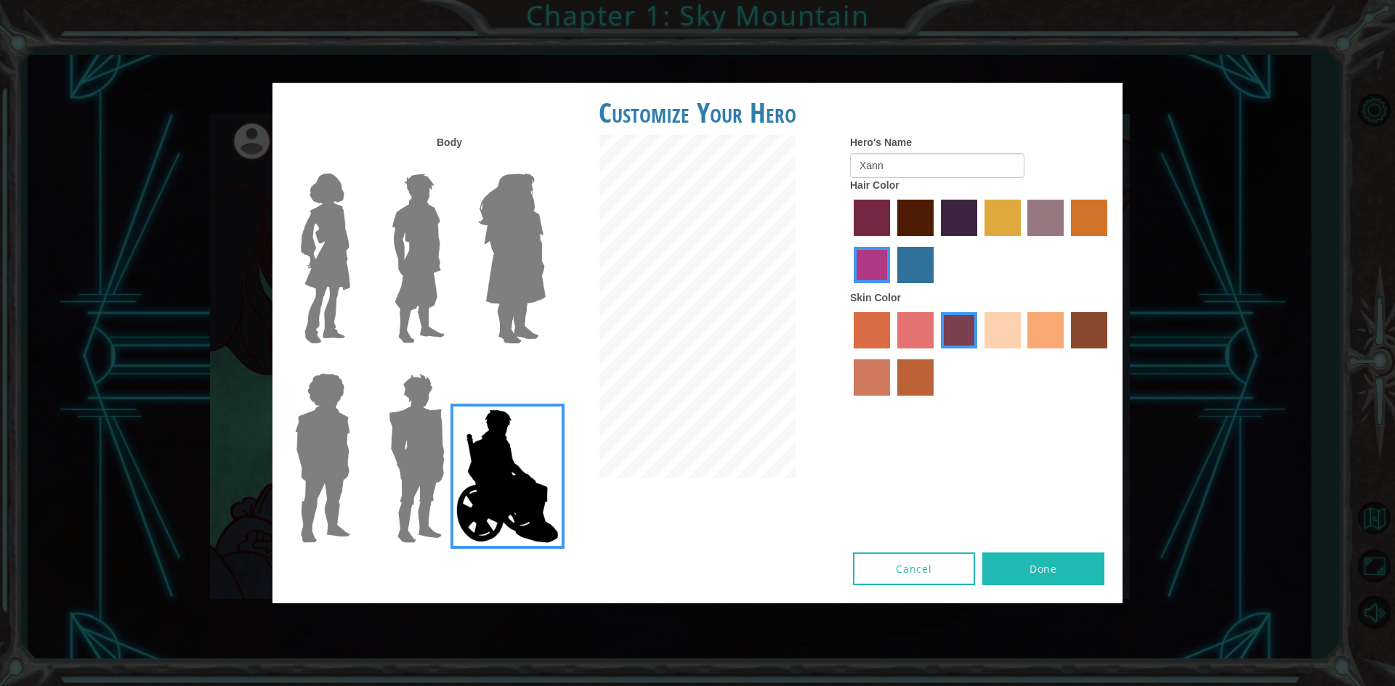
click at [1029, 562] on button "Done" at bounding box center [1043, 569] width 122 height 33
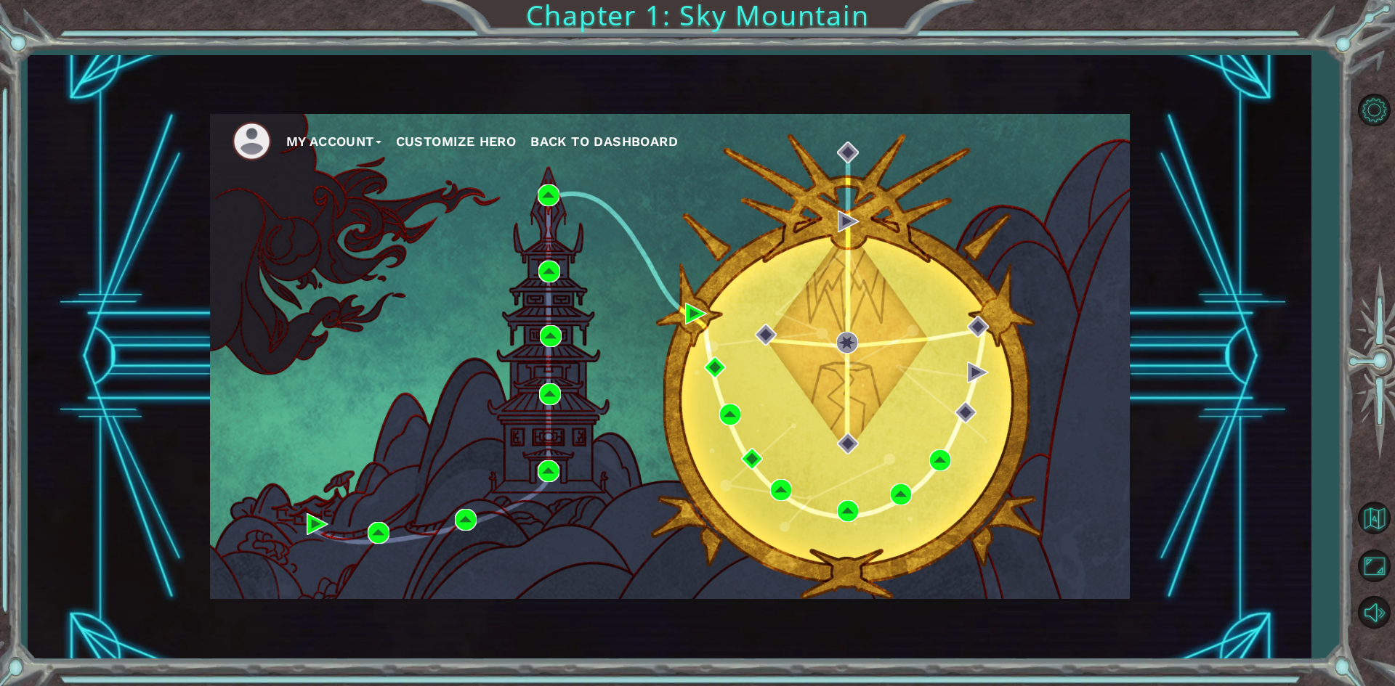
click at [760, 25] on div "My Account Customize Hero Back to Dashboard Chapter 1: Sky Mountain" at bounding box center [697, 343] width 1395 height 686
click at [609, 139] on span "Back to Dashboard" at bounding box center [603, 141] width 147 height 15
